Goal: Information Seeking & Learning: Learn about a topic

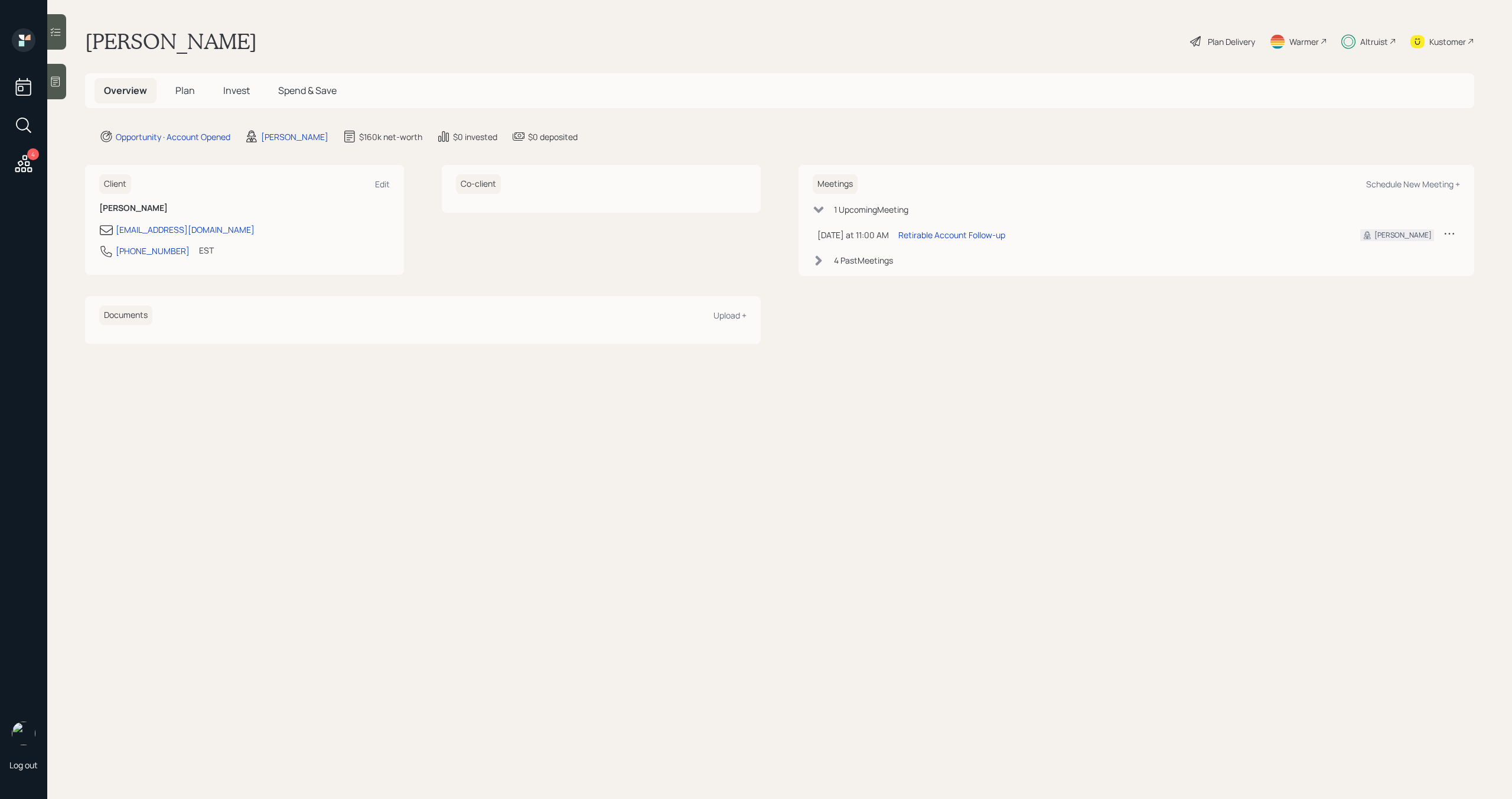
click at [187, 95] on span "Plan" at bounding box center [185, 90] width 20 height 13
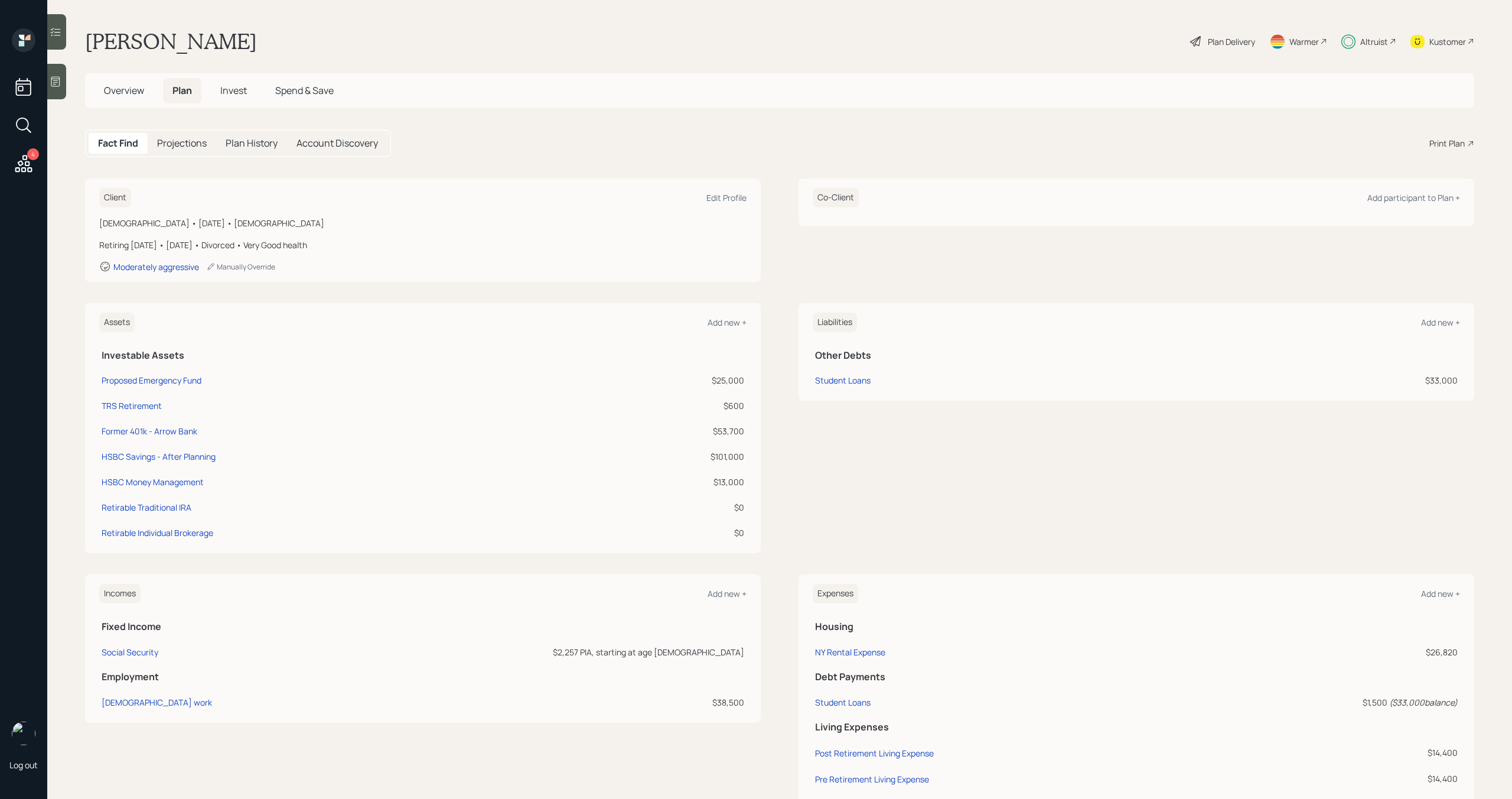
click at [236, 95] on span "Invest" at bounding box center [234, 90] width 26 height 13
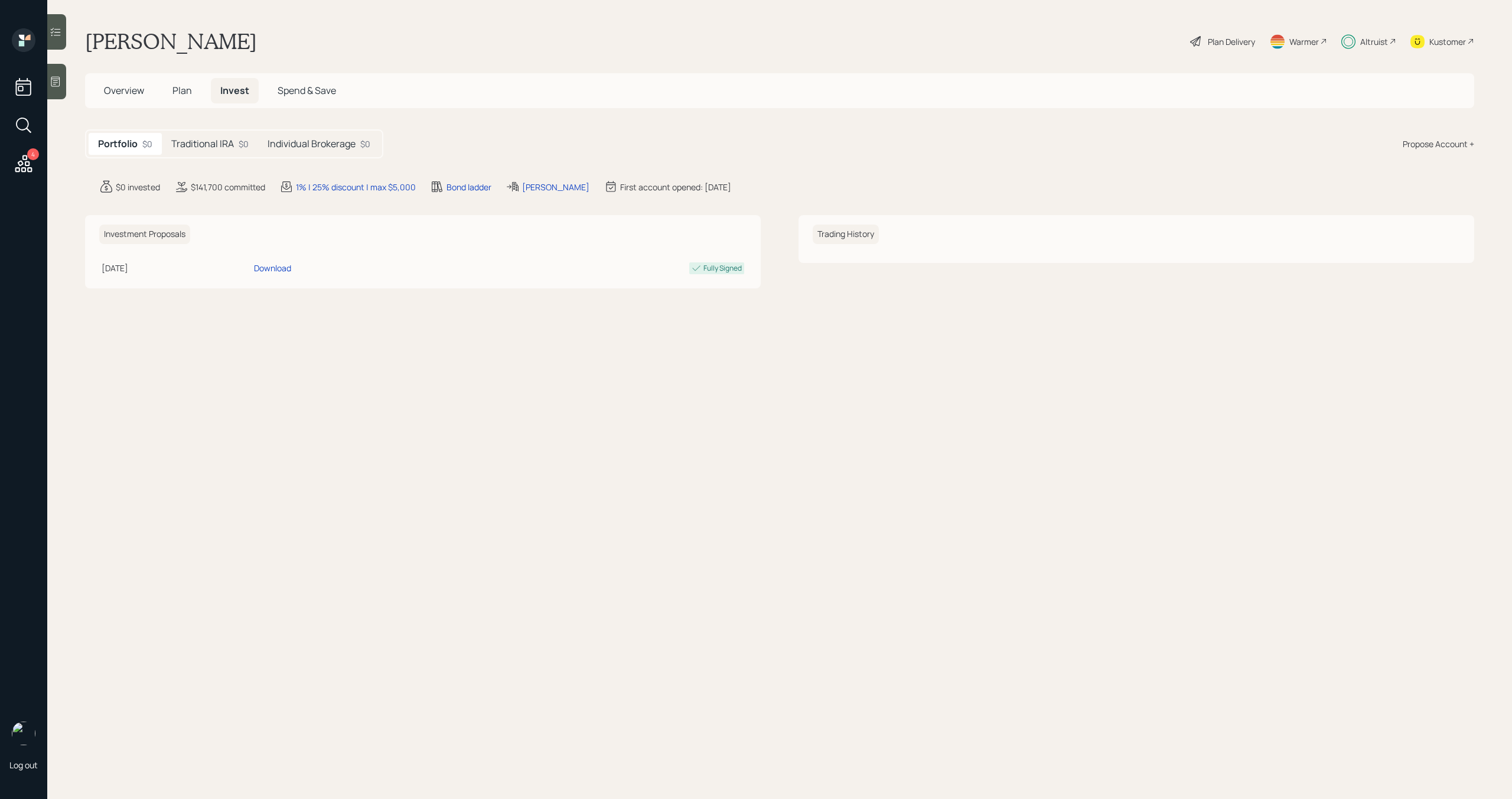
click at [226, 140] on h5 "Traditional IRA" at bounding box center [202, 144] width 62 height 11
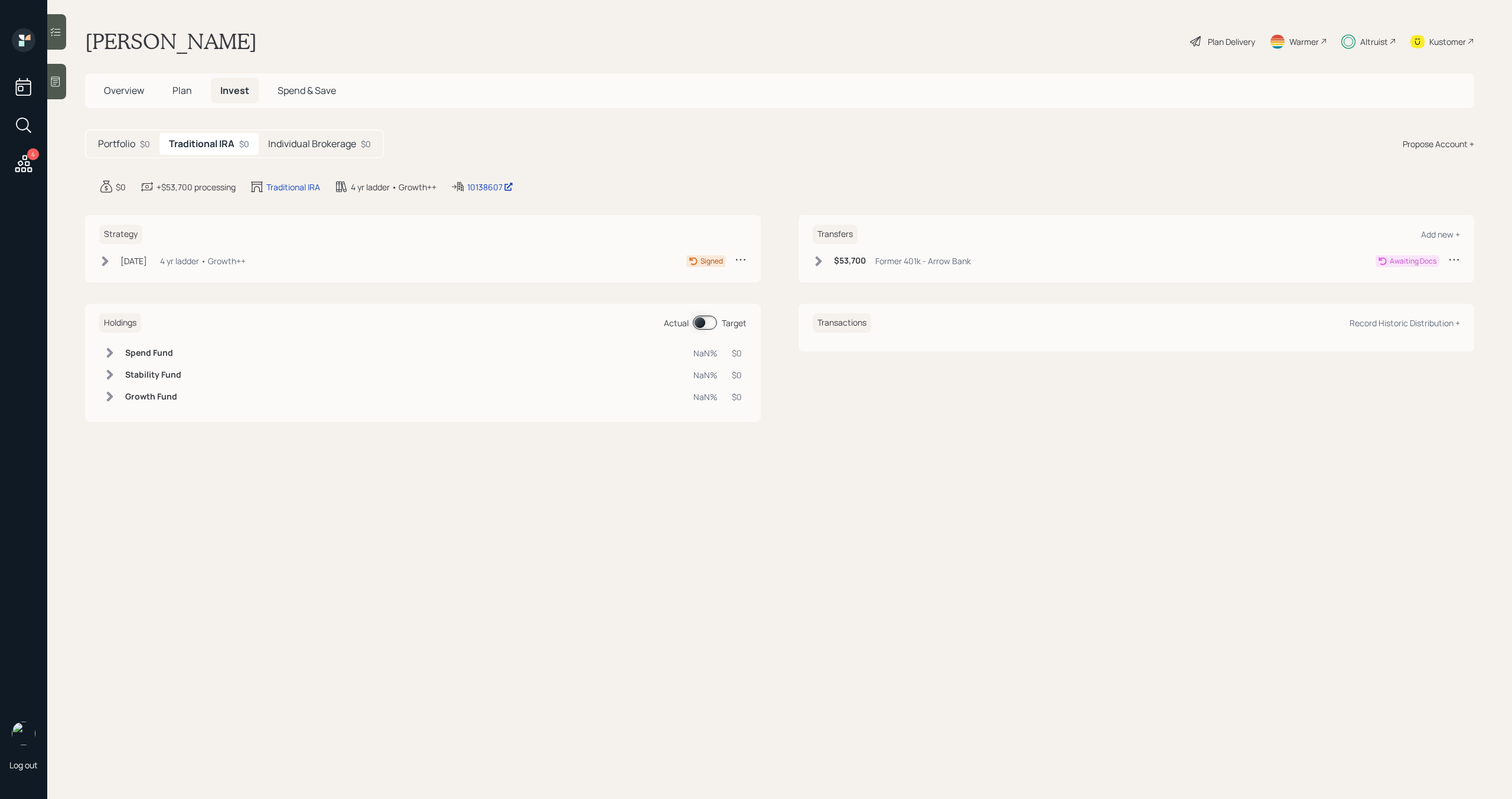
click at [296, 139] on h5 "Individual Brokerage" at bounding box center [312, 144] width 88 height 11
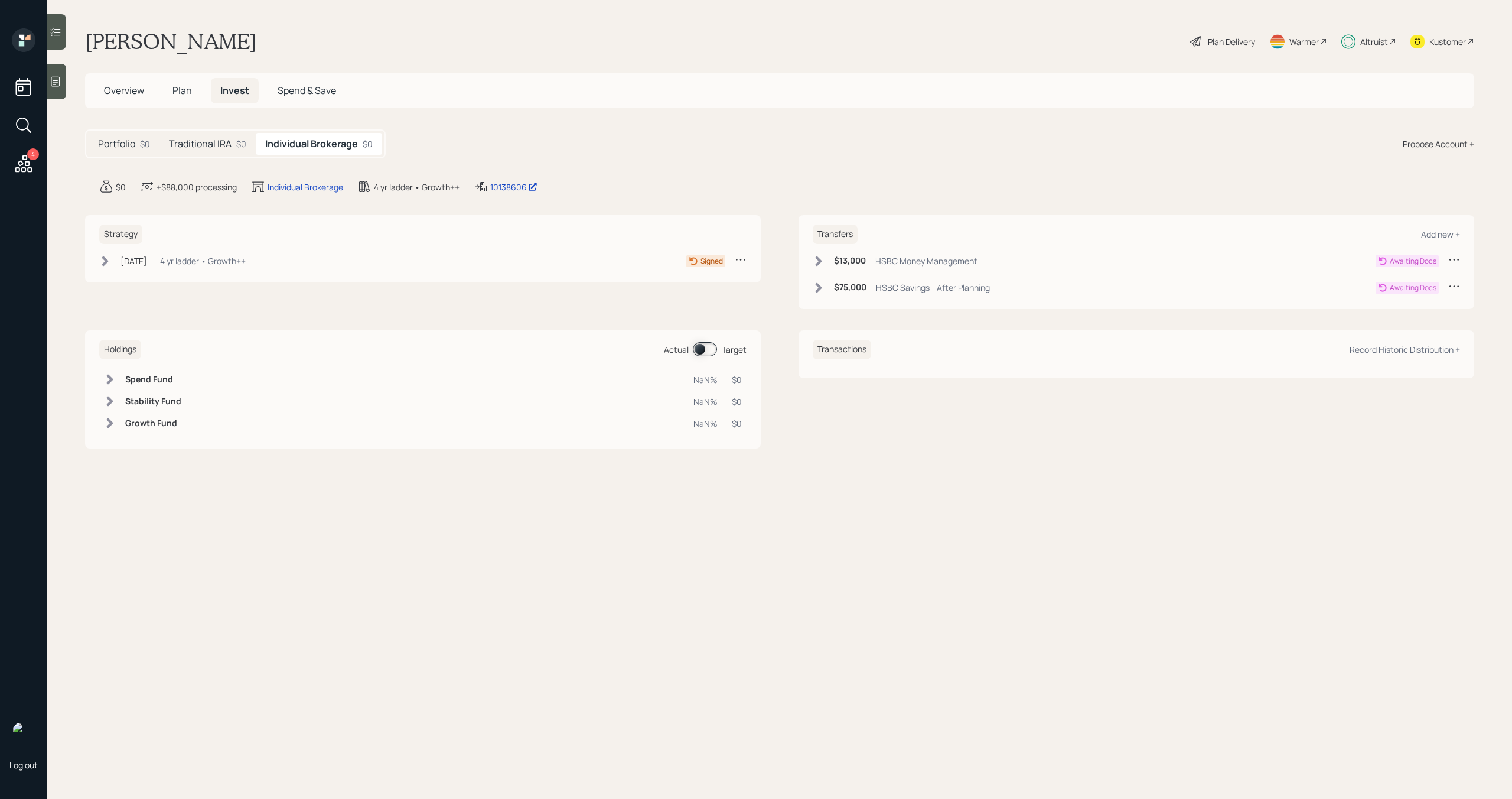
click at [129, 91] on span "Overview" at bounding box center [124, 90] width 40 height 13
